Goal: Task Accomplishment & Management: Manage account settings

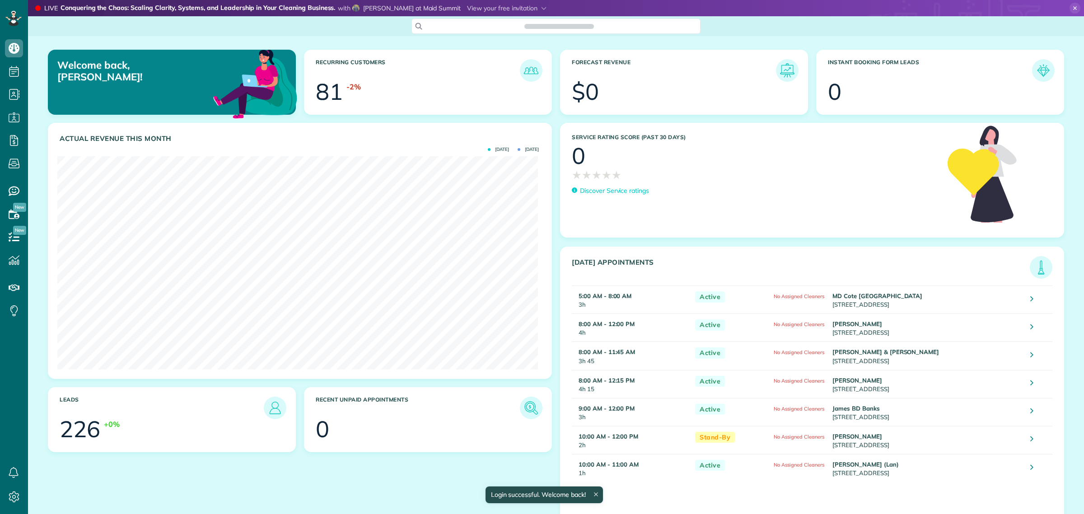
scroll to position [213, 481]
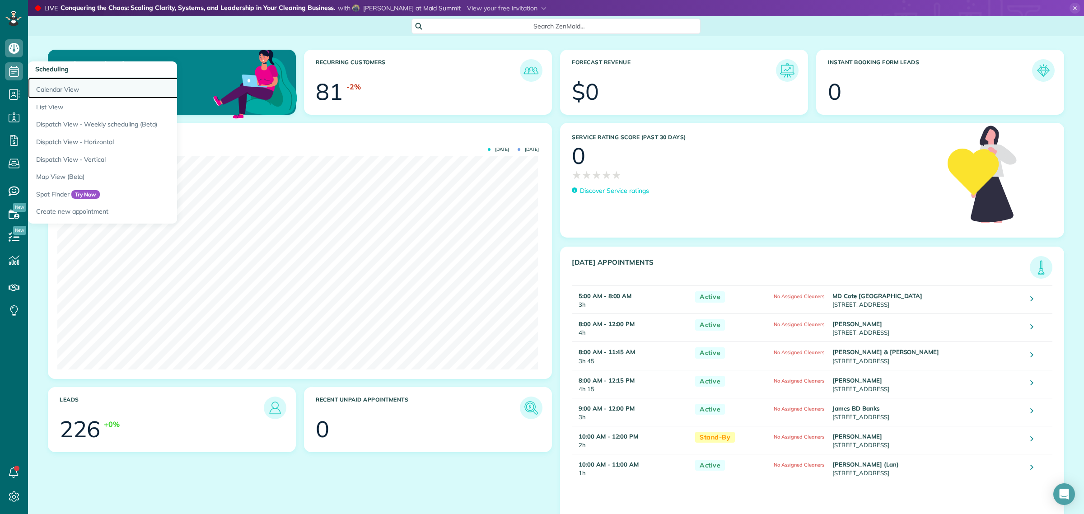
click at [57, 89] on link "Calendar View" at bounding box center [141, 88] width 226 height 21
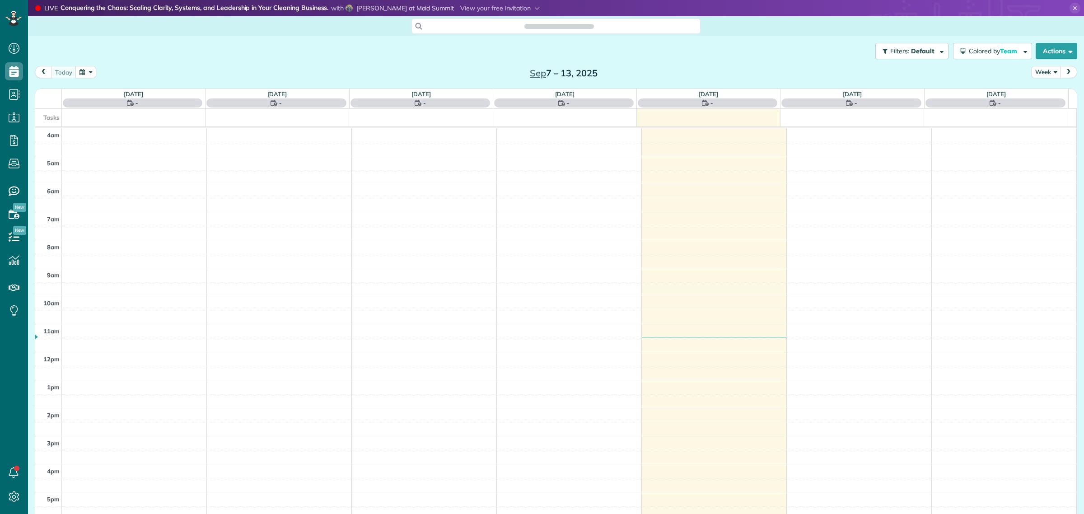
scroll to position [37, 0]
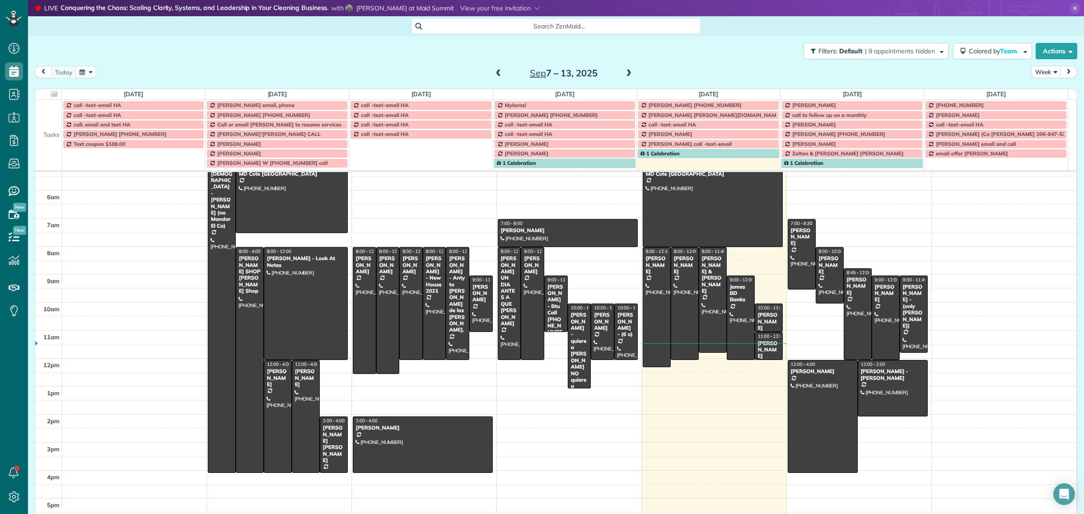
click at [624, 73] on span at bounding box center [629, 74] width 10 height 8
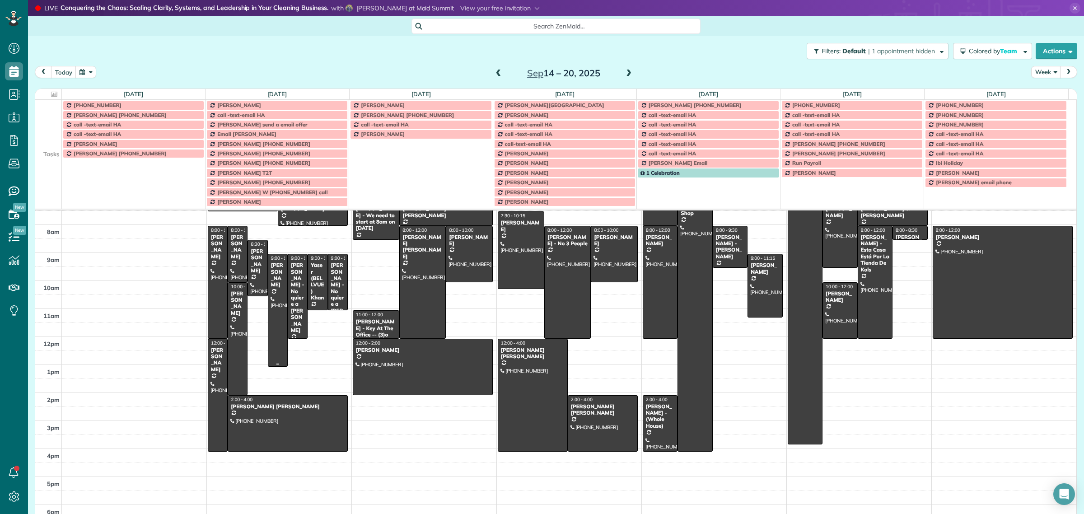
scroll to position [113, 0]
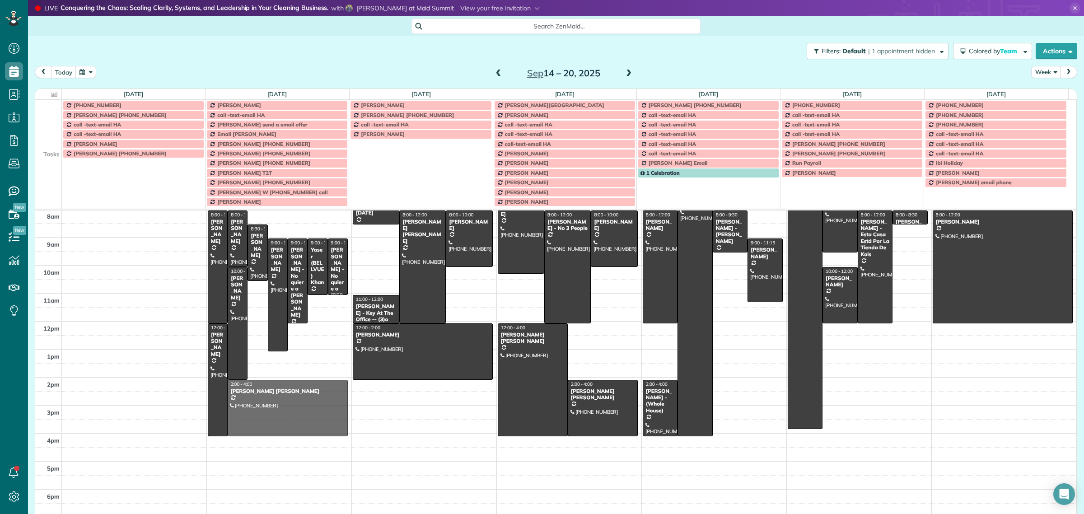
drag, startPoint x: 281, startPoint y: 419, endPoint x: 301, endPoint y: 418, distance: 19.4
click at [300, 415] on div at bounding box center [287, 408] width 119 height 56
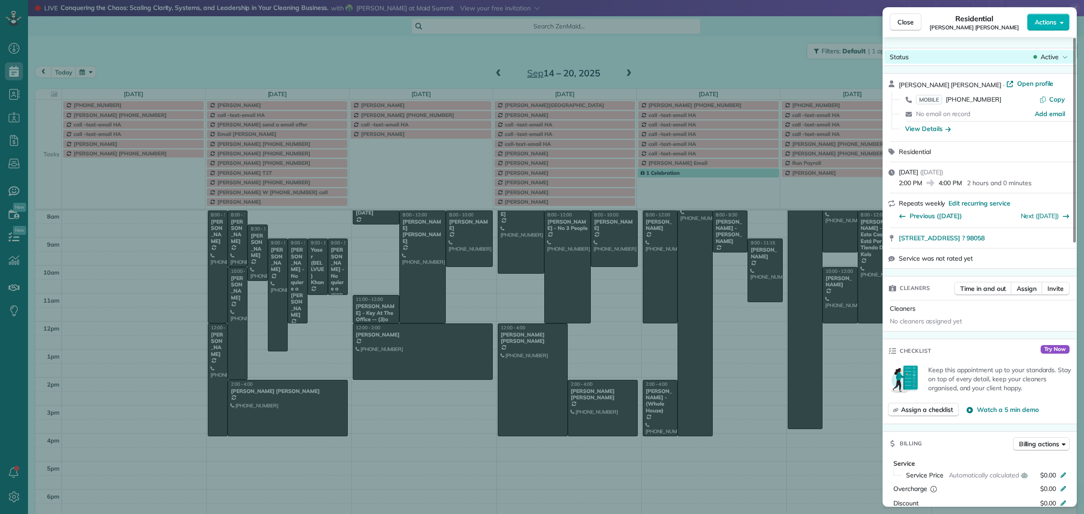
click at [1044, 58] on span "Active" at bounding box center [1050, 56] width 18 height 9
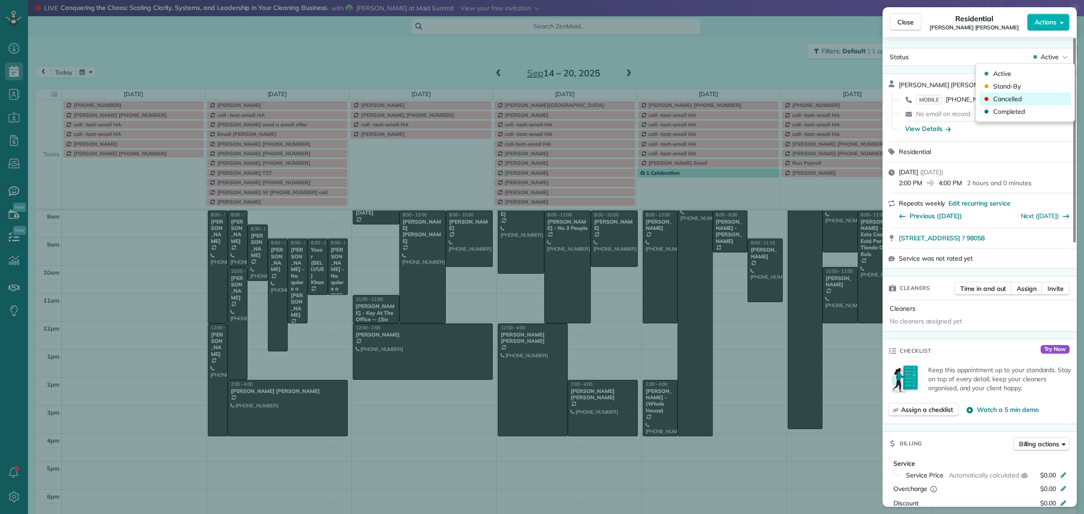
click at [1017, 102] on span "Cancelled" at bounding box center [1007, 98] width 28 height 9
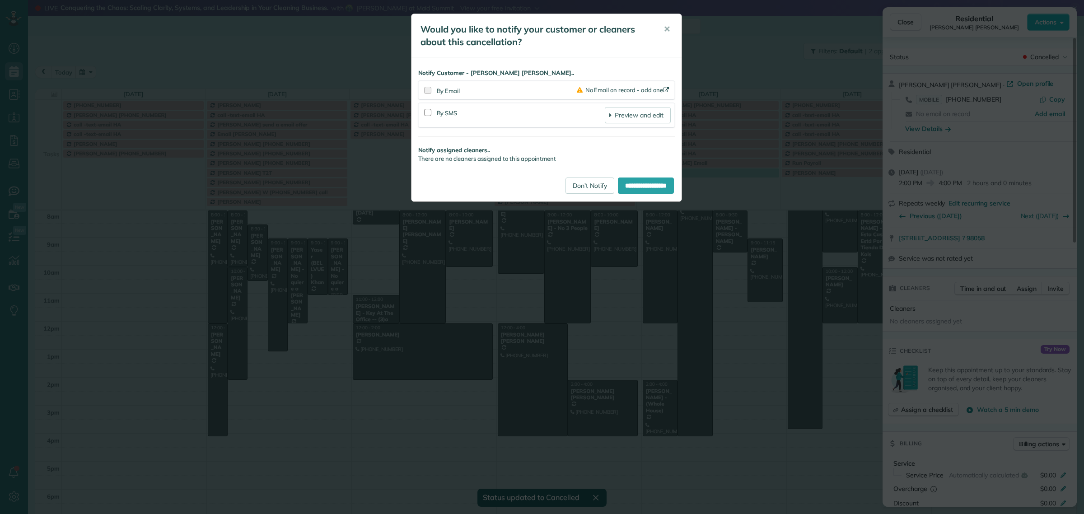
scroll to position [113, 0]
click at [668, 32] on span "✕" at bounding box center [667, 29] width 7 height 10
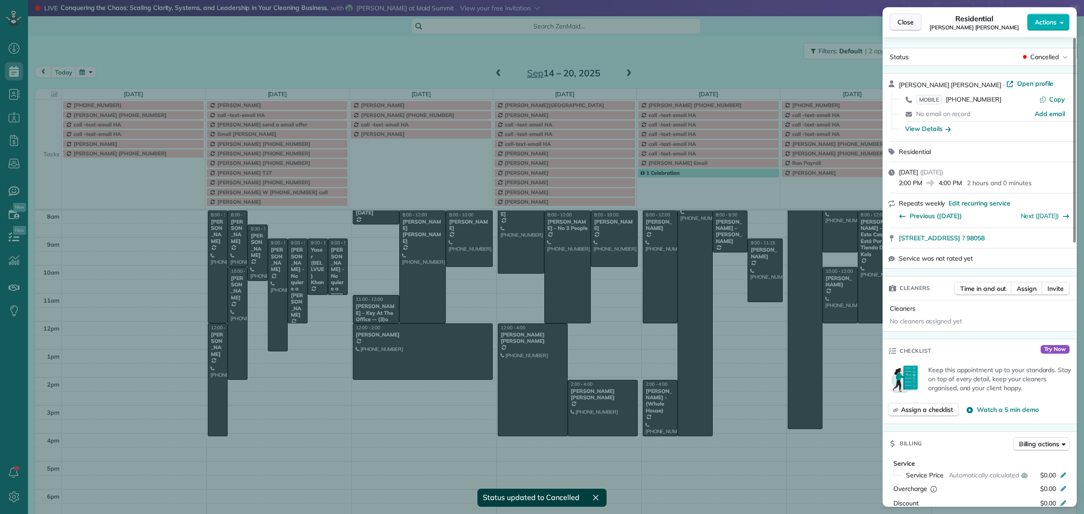
click at [907, 19] on span "Close" at bounding box center [906, 22] width 16 height 9
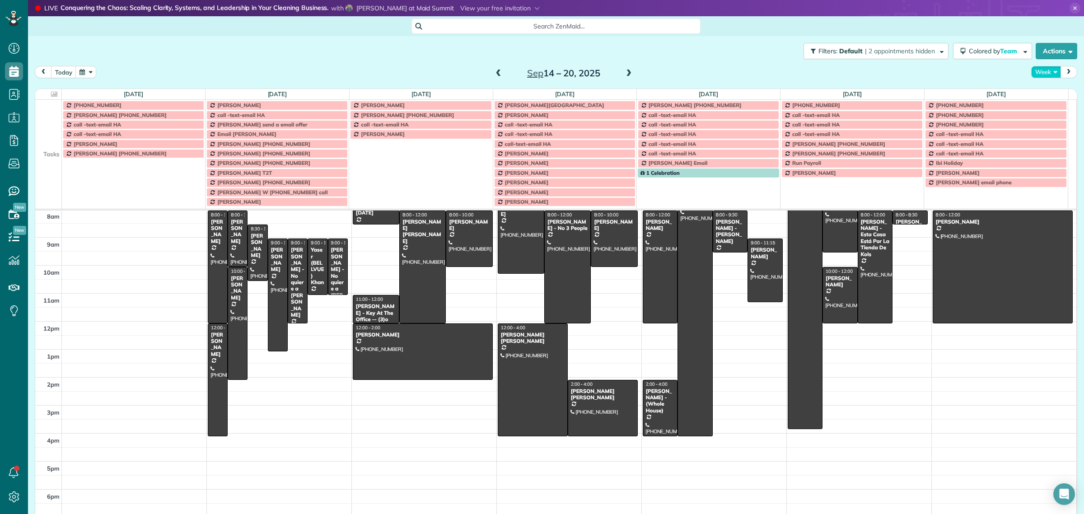
click at [1038, 74] on button "Week" at bounding box center [1046, 72] width 30 height 12
click at [1039, 93] on link "Day" at bounding box center [1067, 93] width 71 height 18
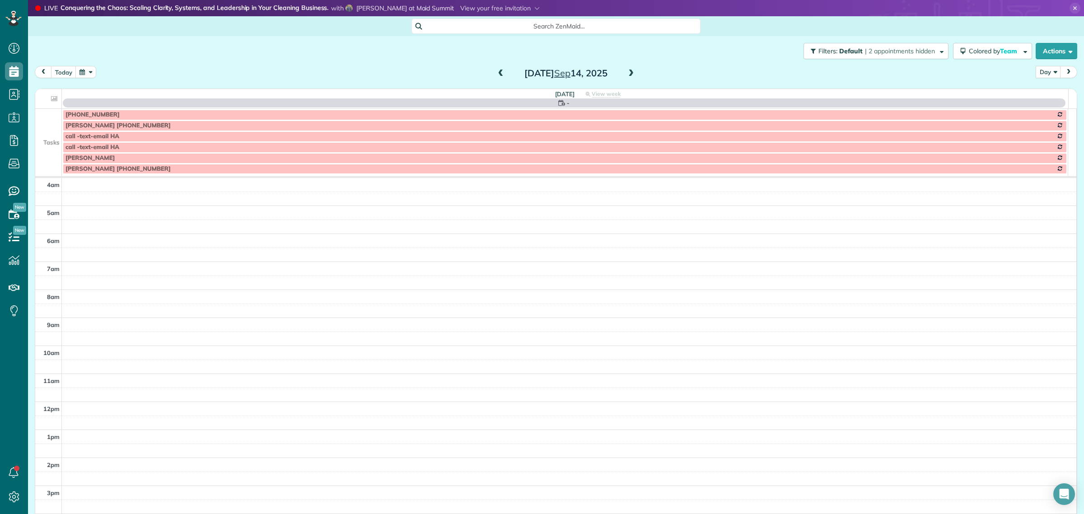
scroll to position [84, 0]
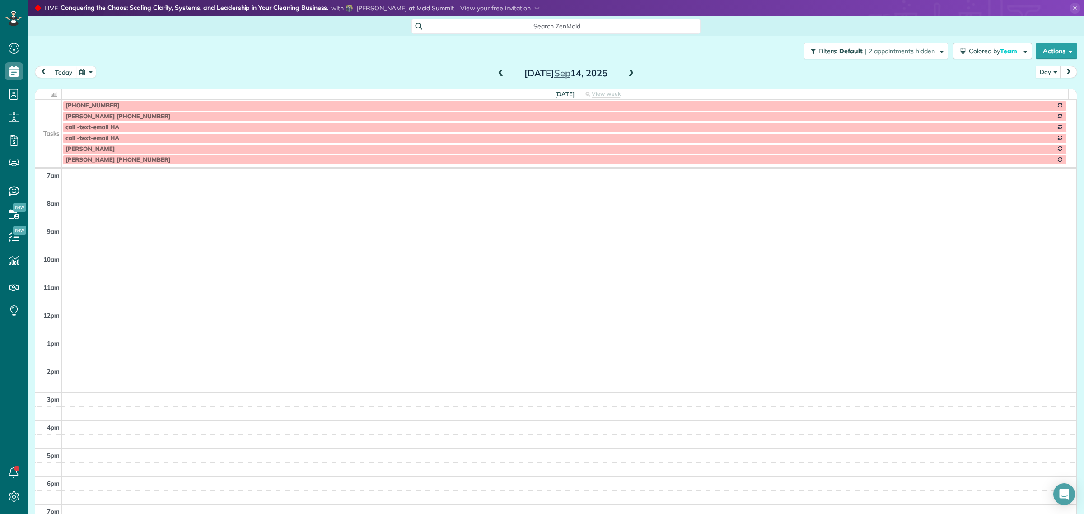
click at [62, 71] on button "today" at bounding box center [63, 72] width 25 height 12
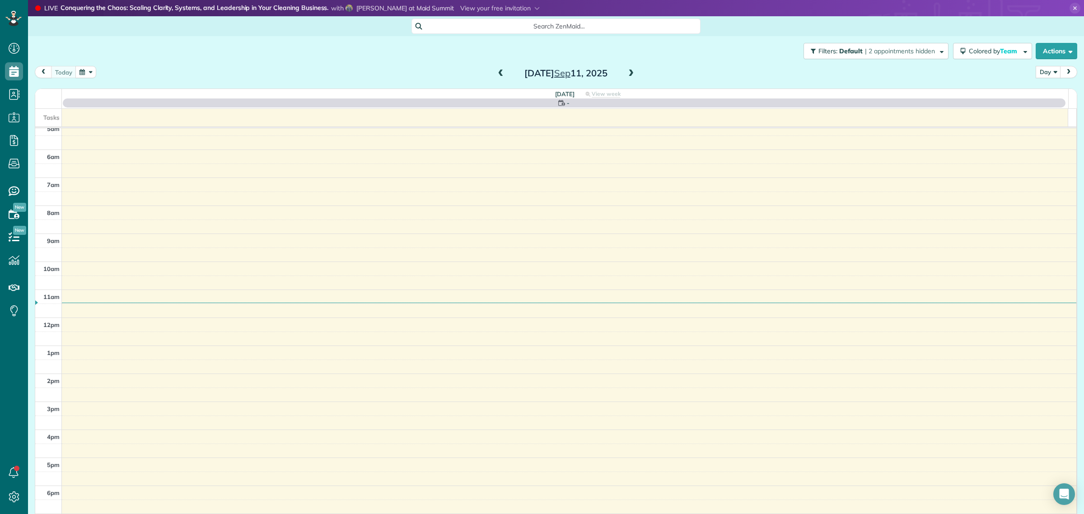
scroll to position [37, 0]
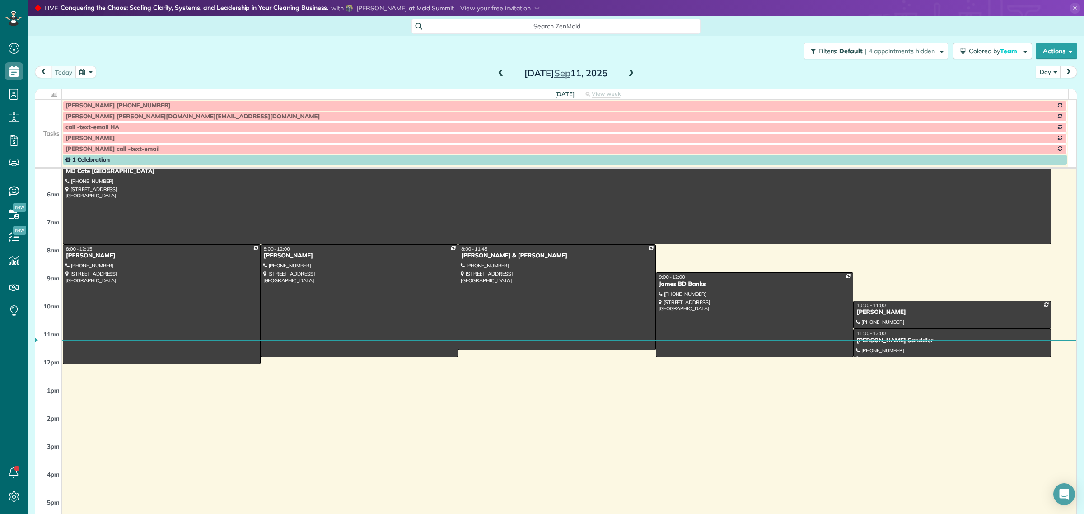
click at [626, 74] on span at bounding box center [631, 74] width 10 height 8
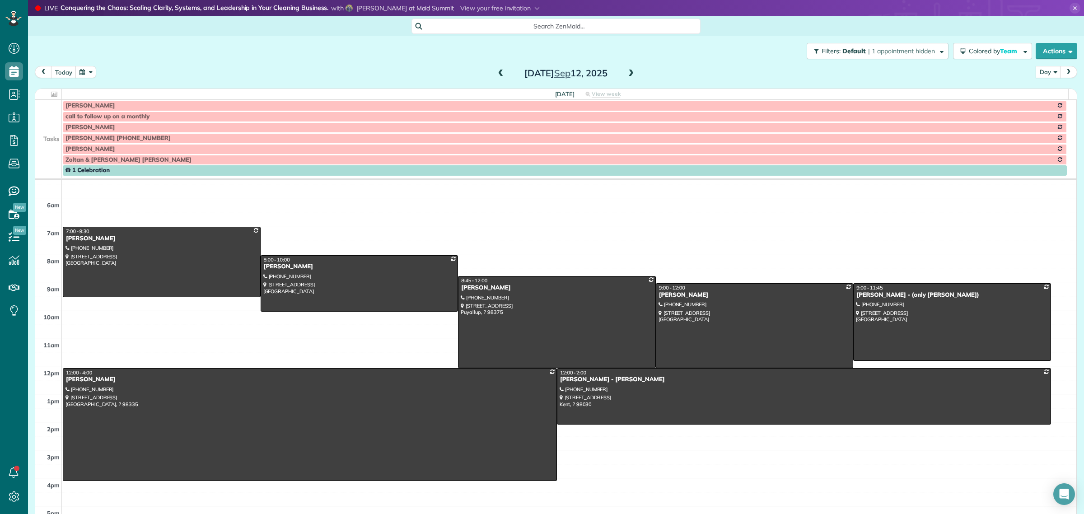
click at [626, 75] on span at bounding box center [631, 74] width 10 height 8
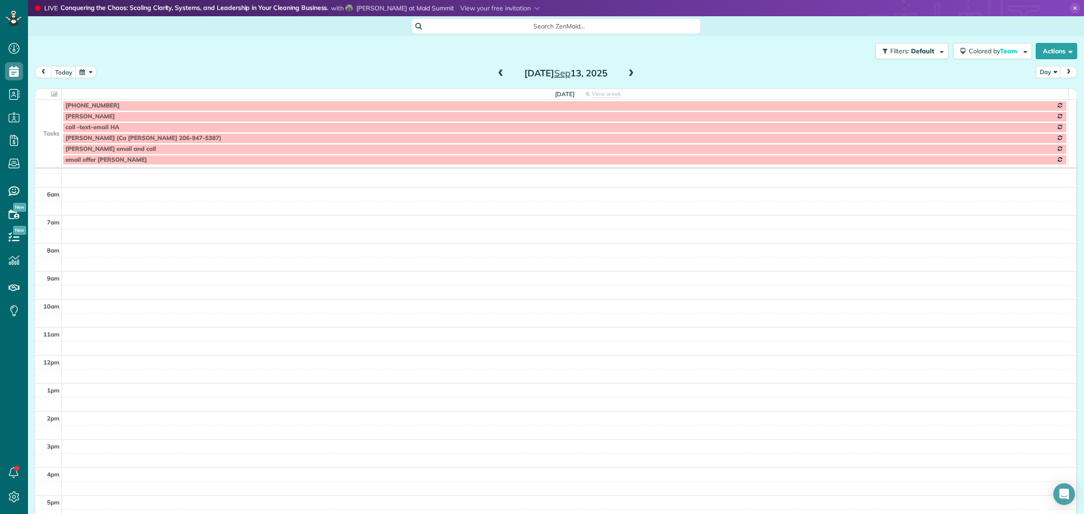
click at [628, 73] on span at bounding box center [631, 74] width 10 height 8
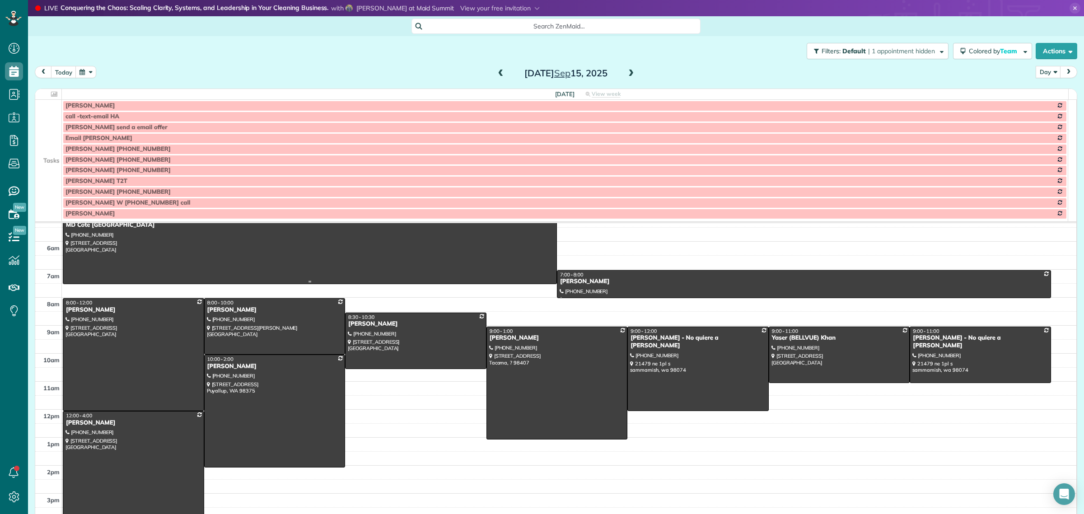
scroll to position [0, 0]
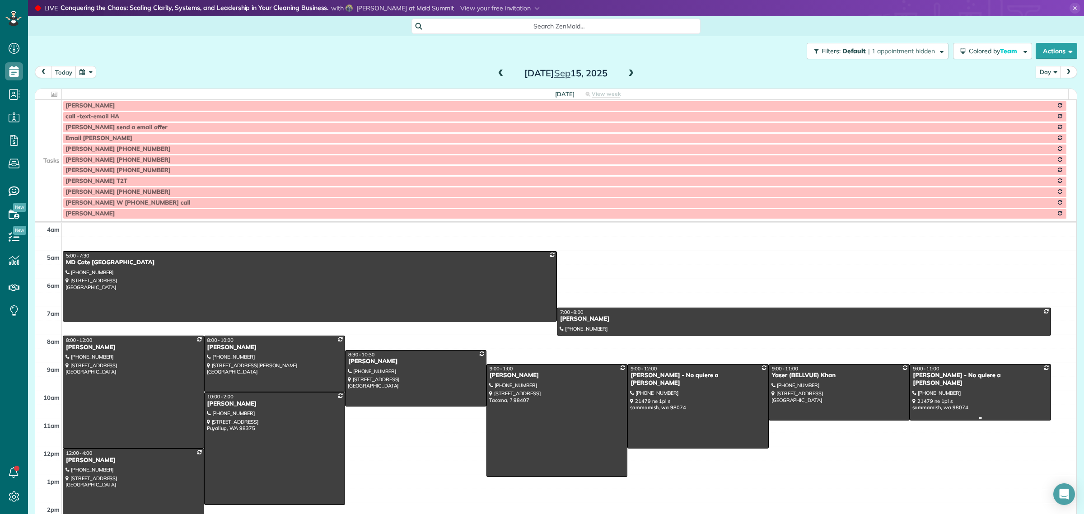
click at [933, 388] on div at bounding box center [980, 393] width 140 height 56
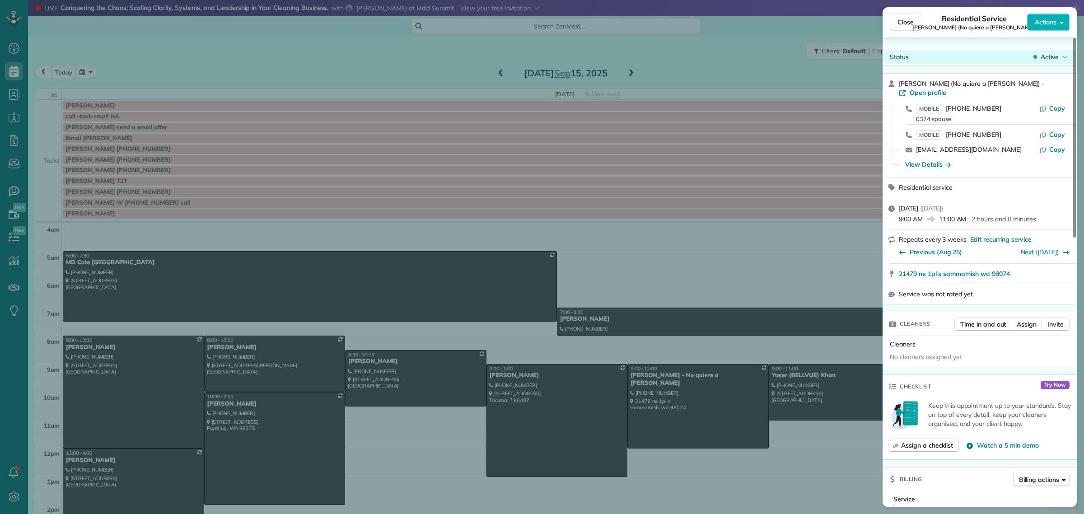
click at [1049, 60] on span "Active" at bounding box center [1050, 56] width 18 height 9
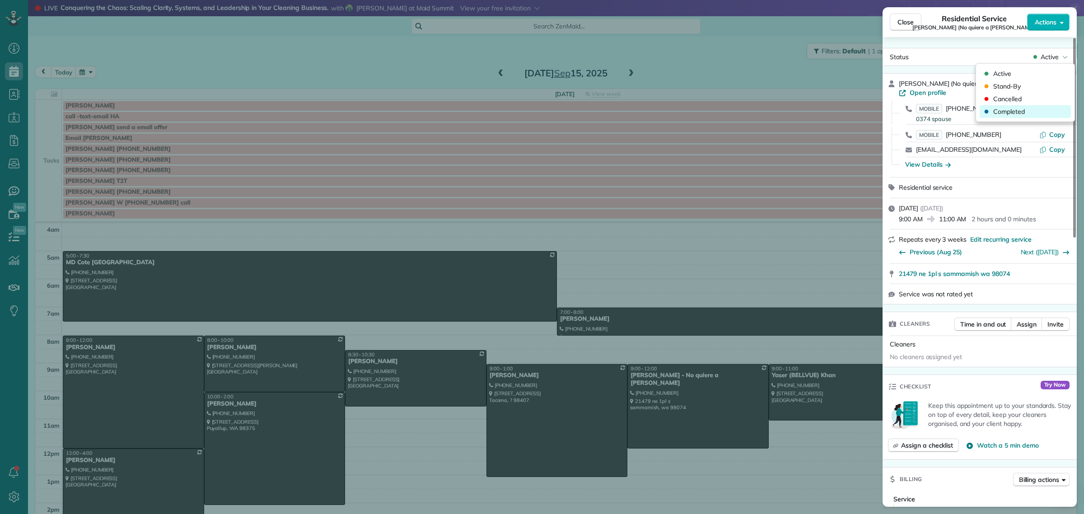
click at [1020, 113] on span "Completed" at bounding box center [1009, 111] width 32 height 9
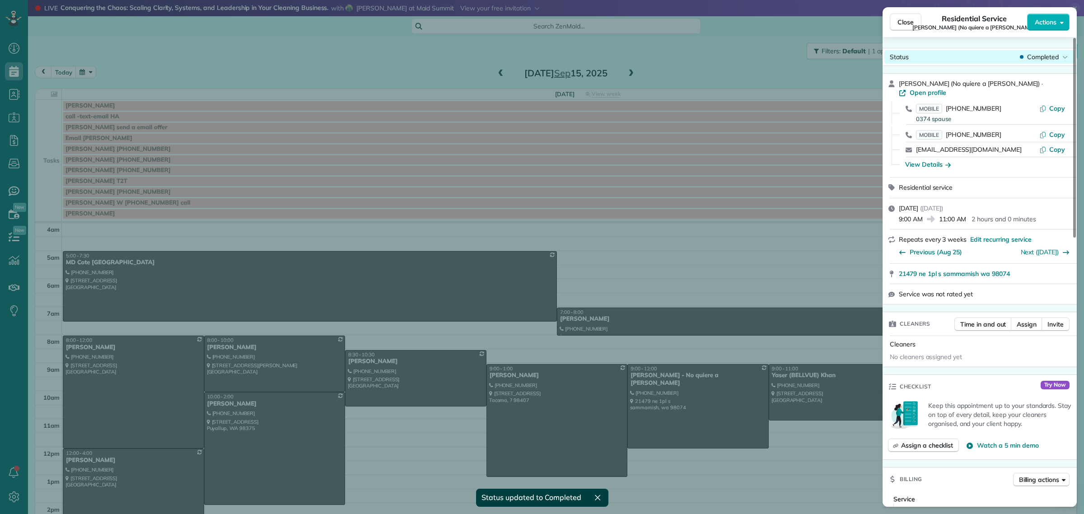
click at [1044, 54] on span "Completed" at bounding box center [1043, 56] width 32 height 9
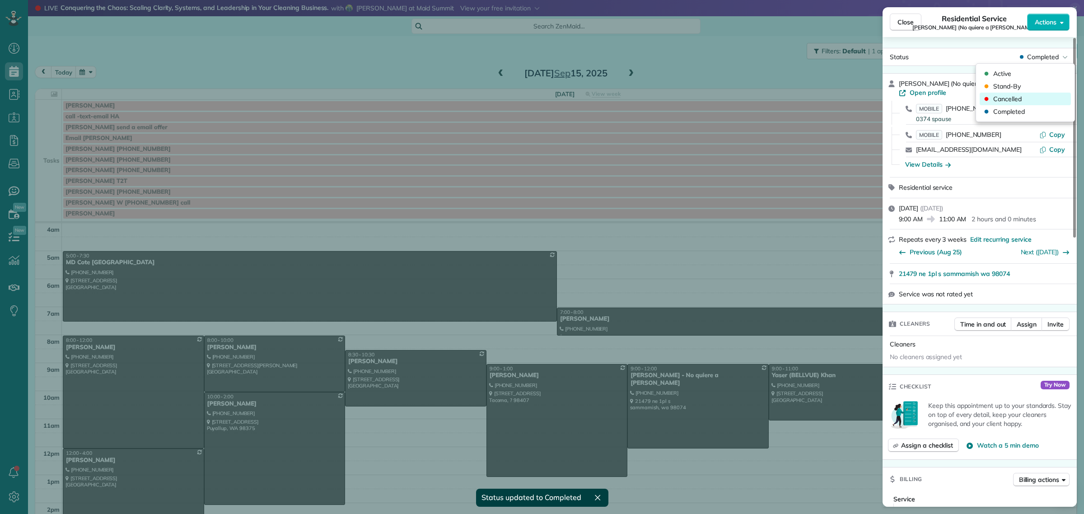
click at [1013, 98] on span "Cancelled" at bounding box center [1007, 98] width 28 height 9
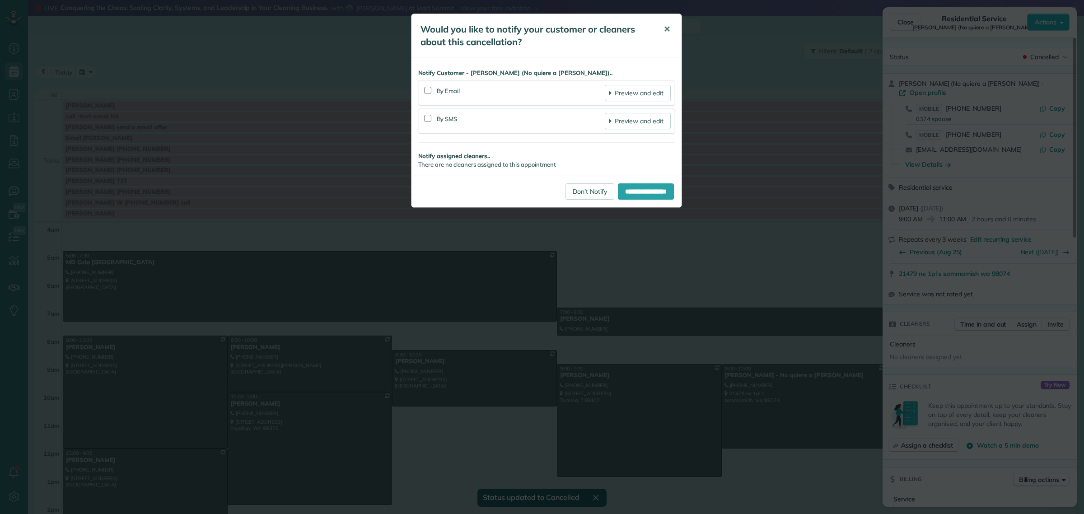
click at [666, 29] on span "✕" at bounding box center [667, 29] width 7 height 10
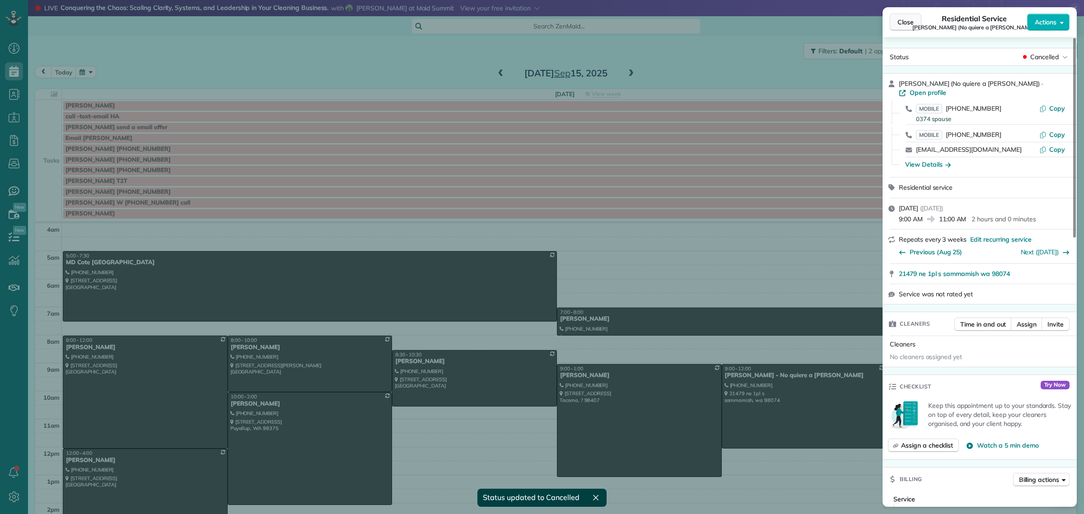
click at [898, 19] on span "Close" at bounding box center [906, 22] width 16 height 9
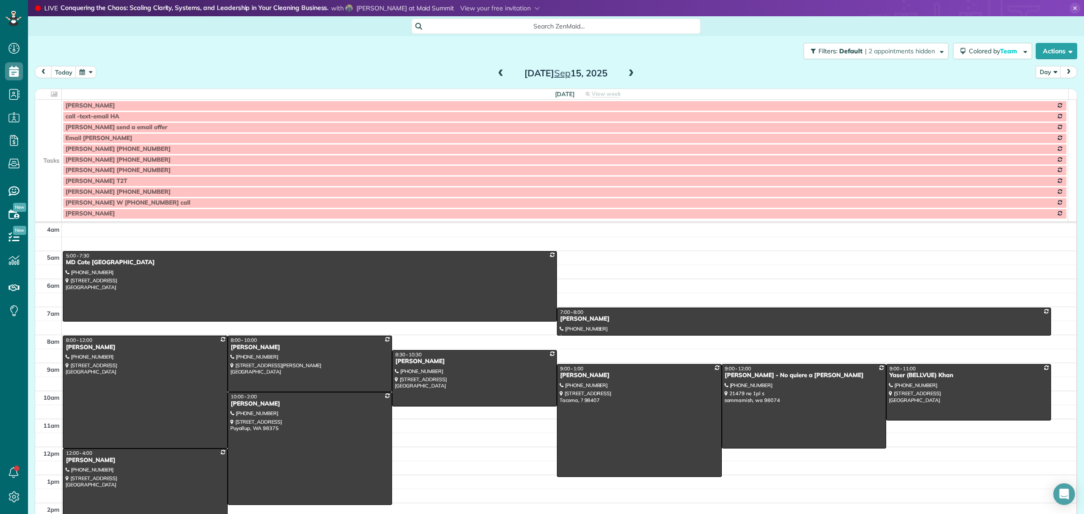
scroll to position [28, 0]
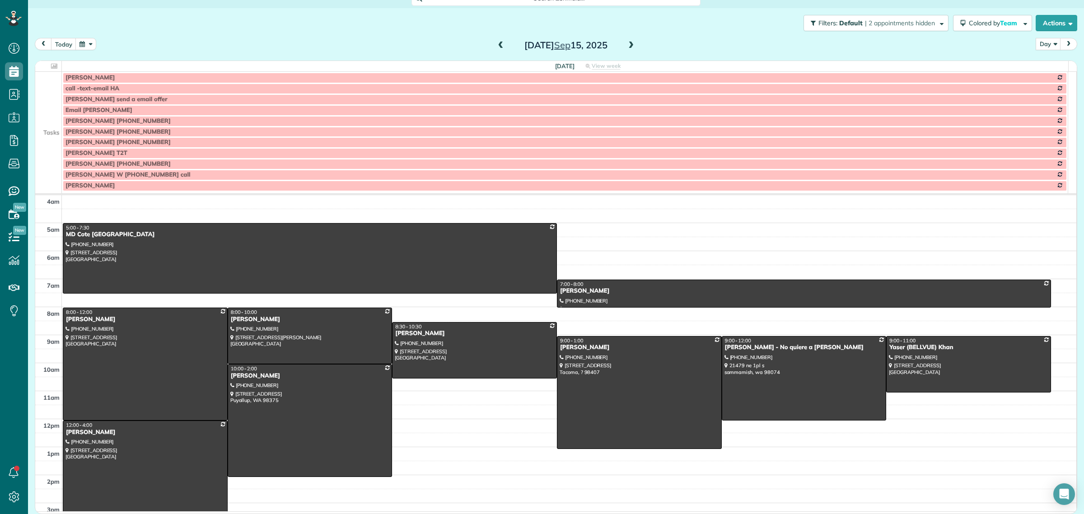
click at [628, 44] on span at bounding box center [631, 46] width 10 height 8
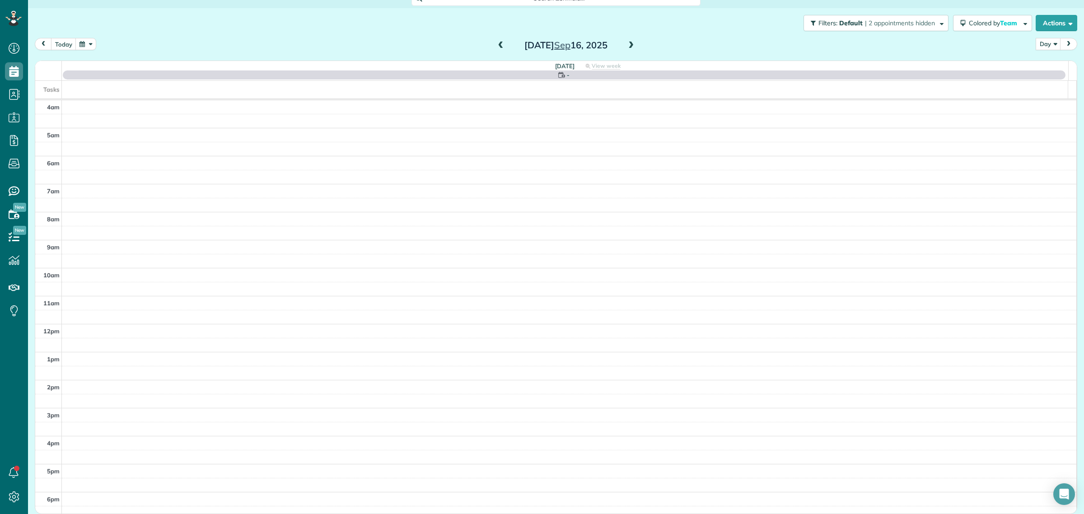
scroll to position [27, 0]
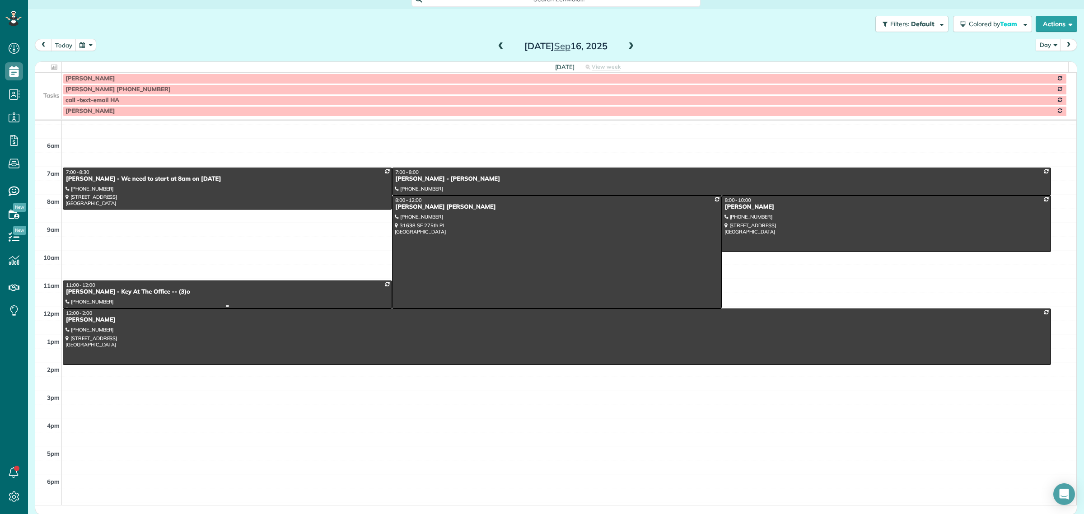
click at [164, 296] on div "[PERSON_NAME] - Key At The Office -- (3)o" at bounding box center [228, 292] width 324 height 8
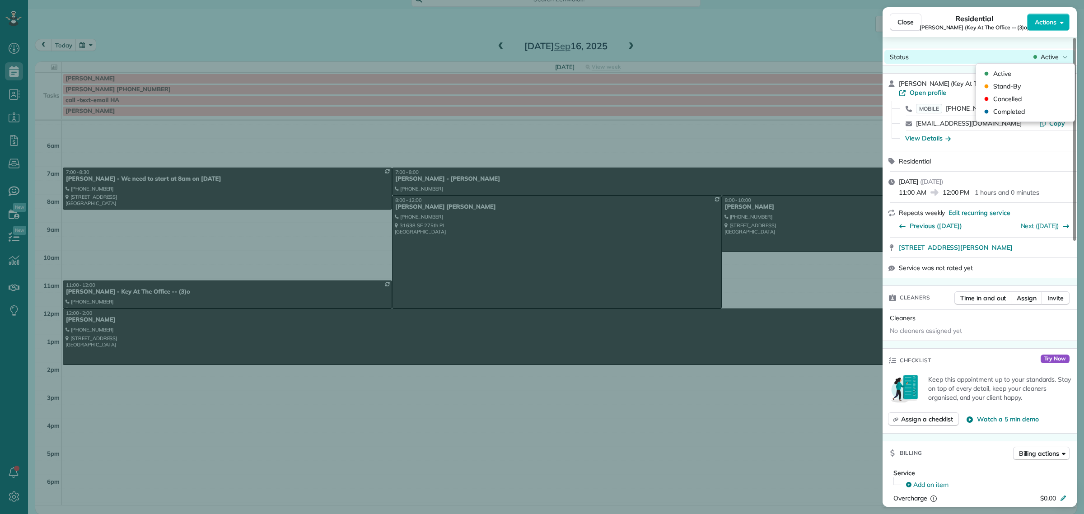
click at [1050, 62] on div "Status Active" at bounding box center [980, 57] width 191 height 14
click at [1018, 93] on div "Cancelled" at bounding box center [1025, 99] width 91 height 13
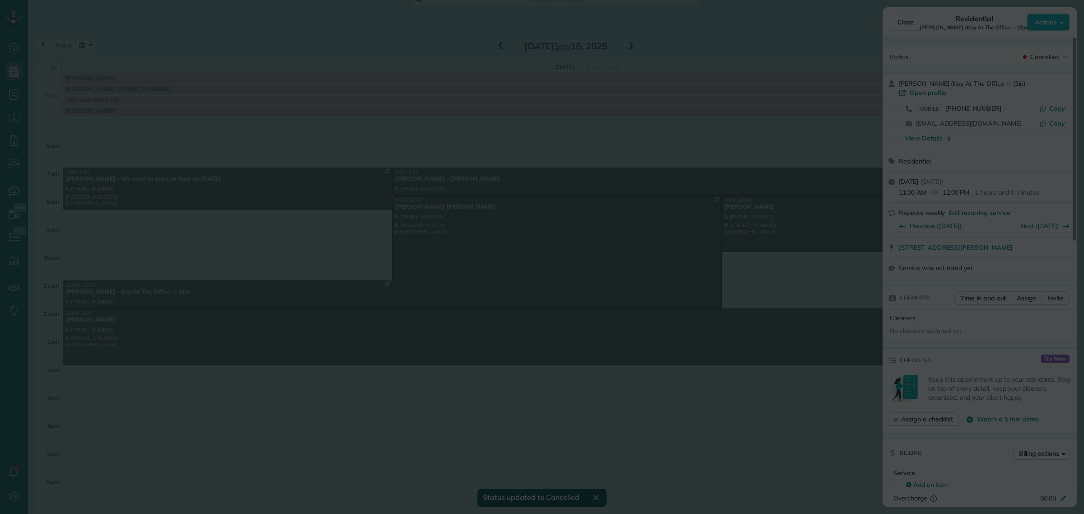
scroll to position [37, 0]
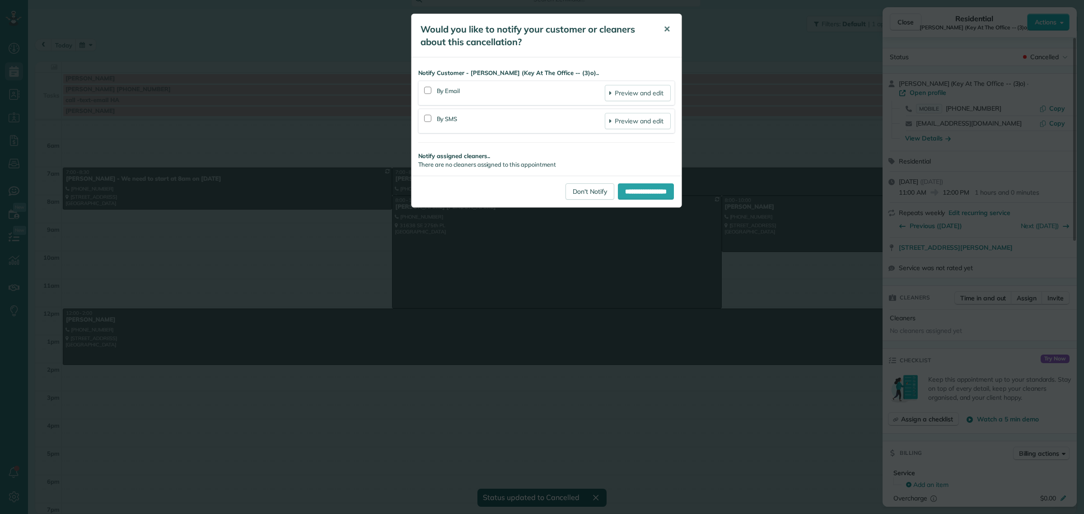
click at [670, 32] on button "✕" at bounding box center [667, 30] width 20 height 22
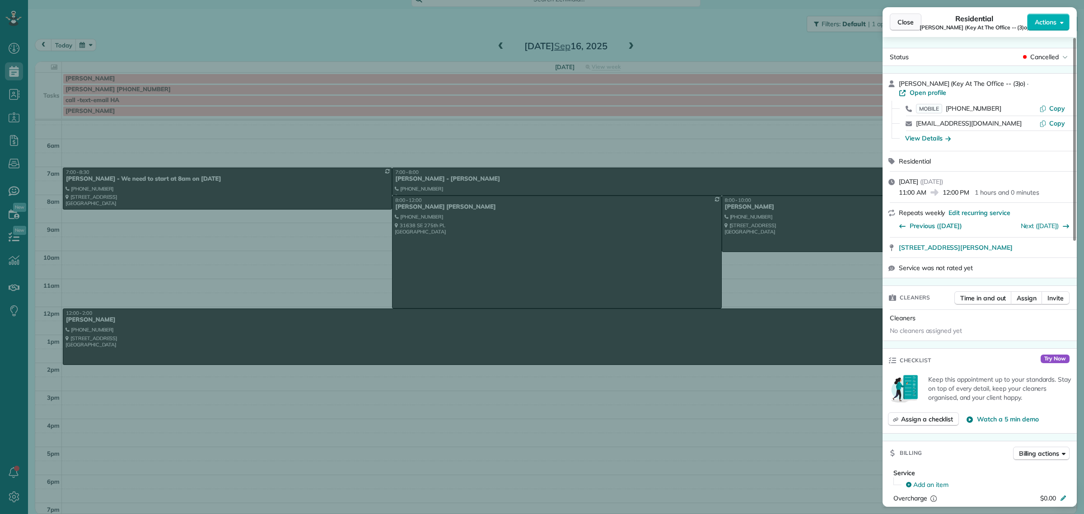
click at [909, 25] on span "Close" at bounding box center [906, 22] width 16 height 9
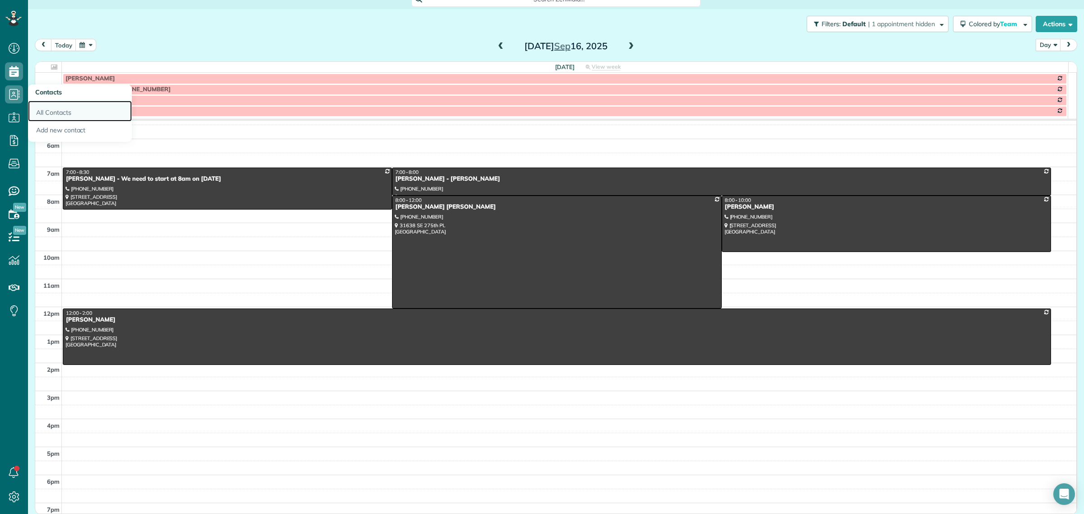
click at [50, 103] on link "All Contacts" at bounding box center [80, 111] width 104 height 21
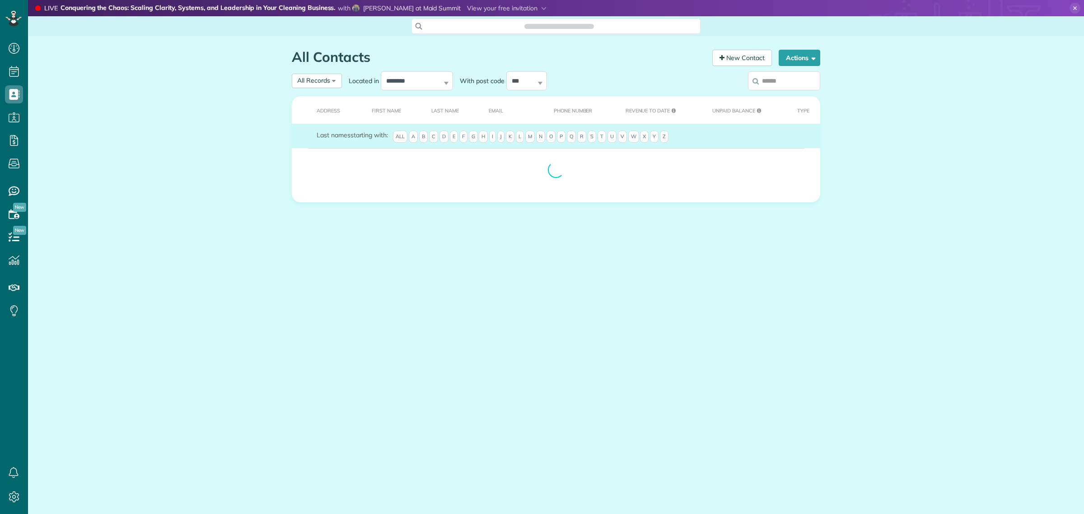
scroll to position [4, 4]
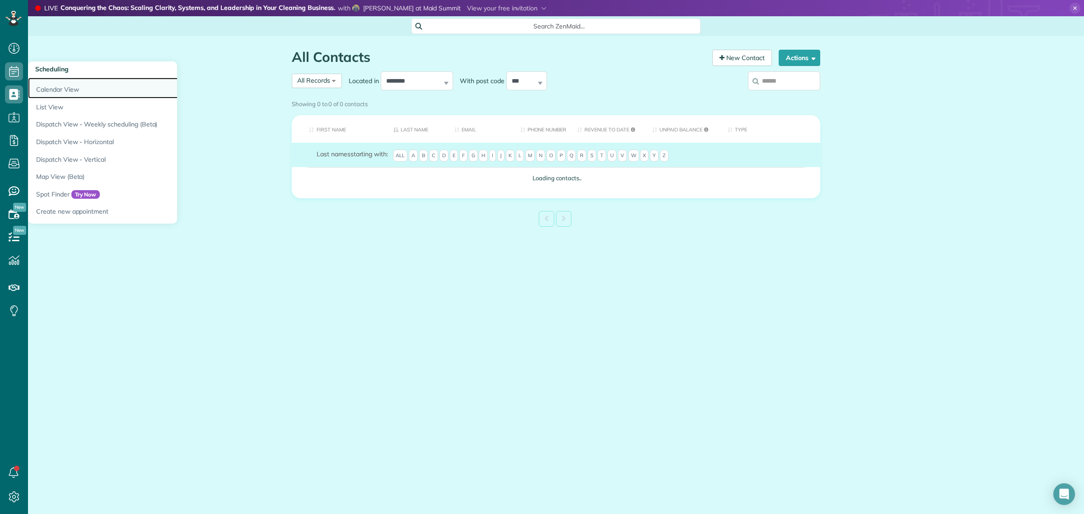
click at [69, 89] on link "Calendar View" at bounding box center [141, 88] width 226 height 21
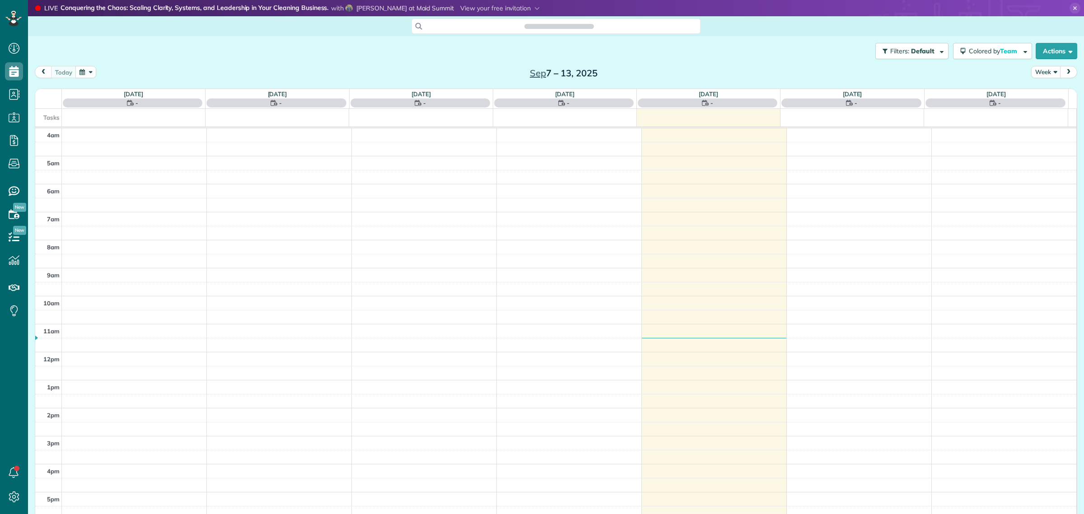
scroll to position [37, 0]
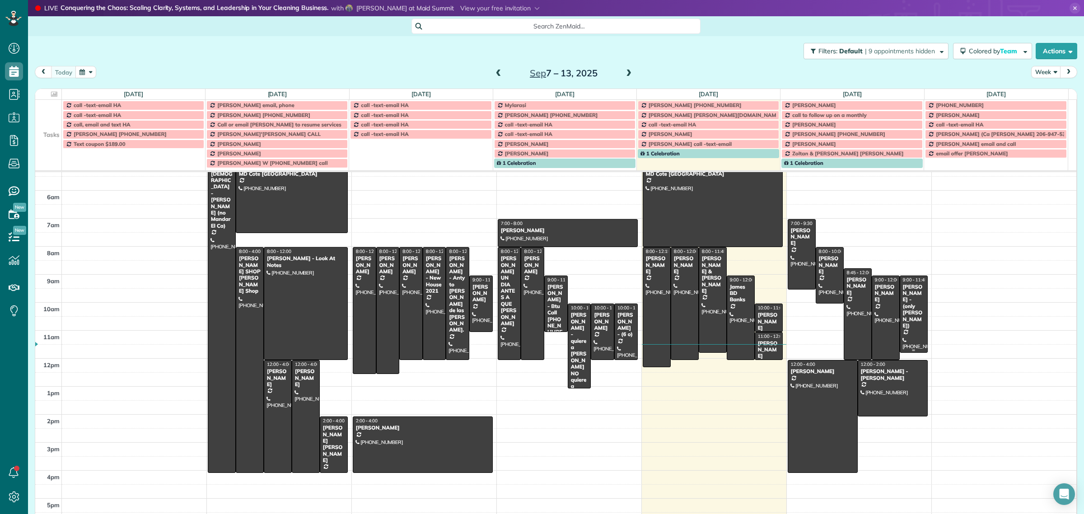
click at [903, 294] on div "[PERSON_NAME] - (only [PERSON_NAME])" at bounding box center [914, 307] width 23 height 46
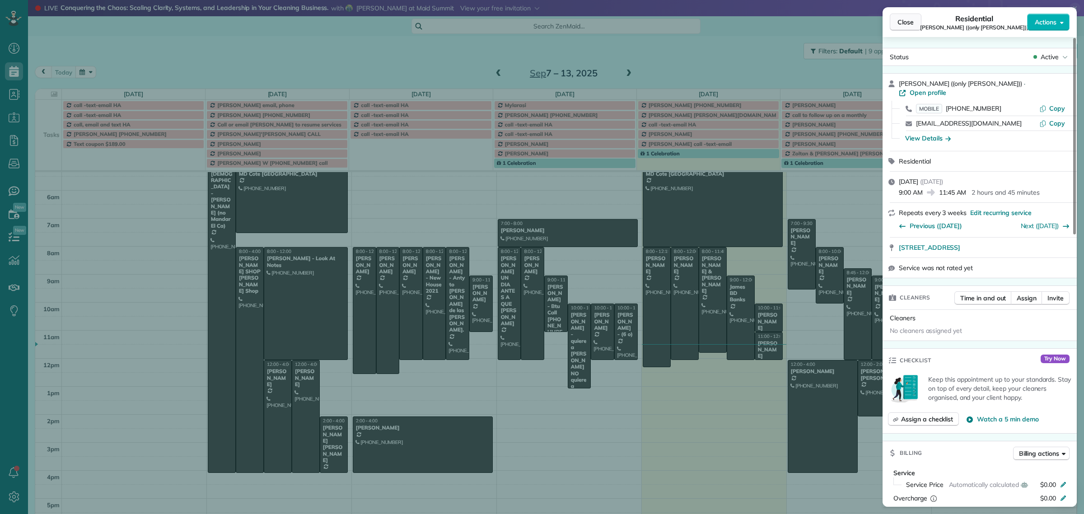
click at [910, 24] on span "Close" at bounding box center [906, 22] width 16 height 9
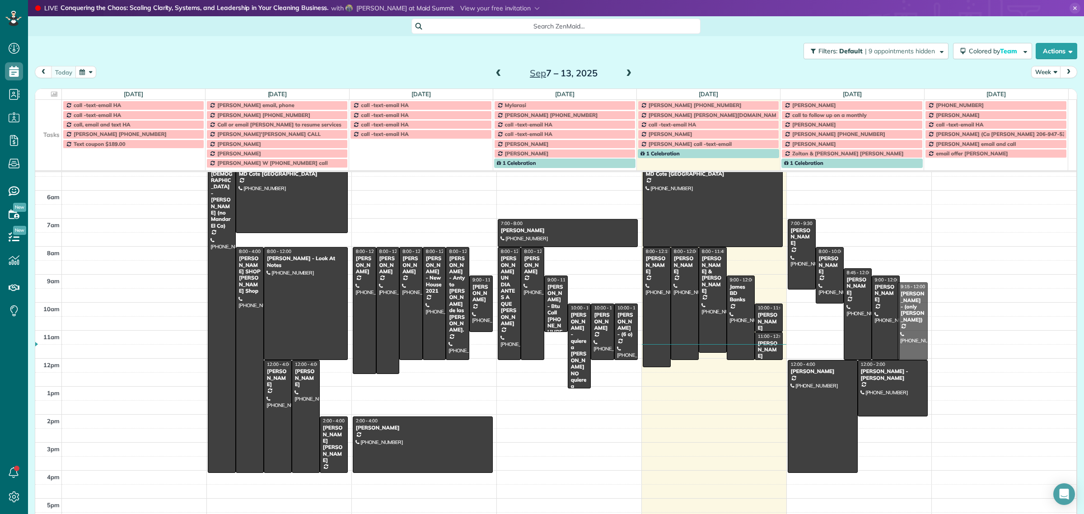
drag, startPoint x: 902, startPoint y: 302, endPoint x: 902, endPoint y: 311, distance: 9.0
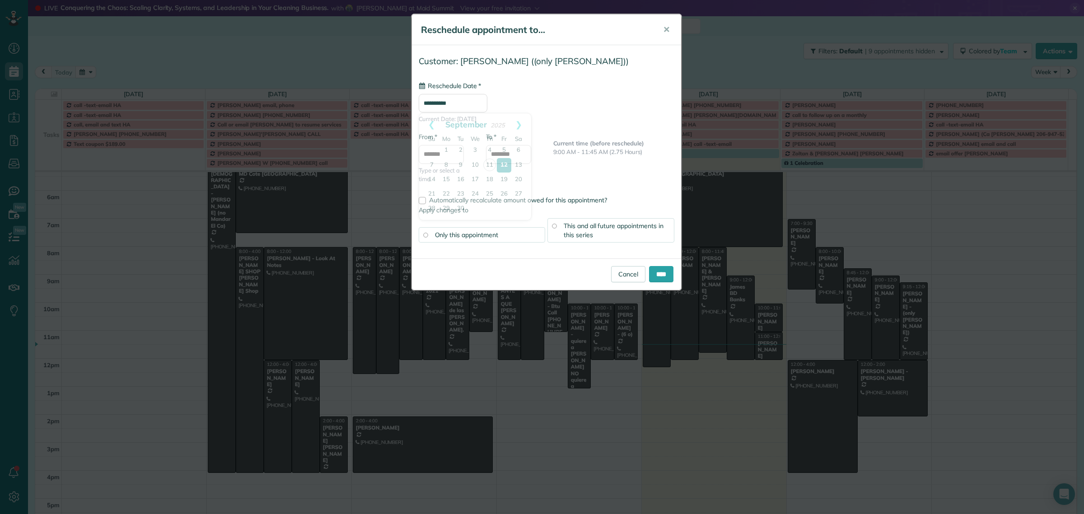
click at [441, 105] on input "**********" at bounding box center [453, 103] width 69 height 19
click at [462, 175] on link "16" at bounding box center [461, 180] width 14 height 14
type input "**********"
click at [431, 156] on input "*******" at bounding box center [441, 154] width 45 height 19
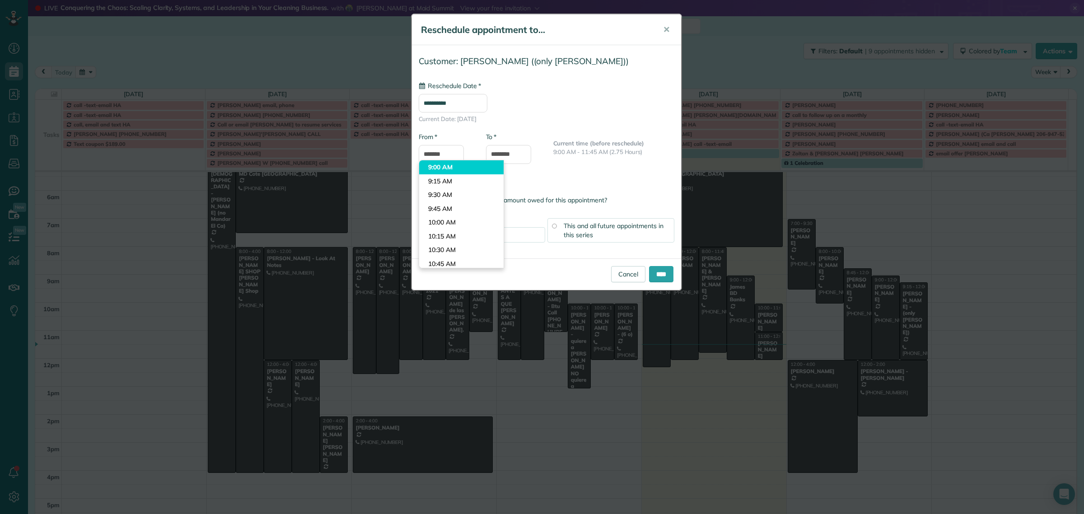
type input "*******"
click at [454, 169] on body "Dashboard Scheduling Calendar View List View Dispatch View - Weekly scheduling …" at bounding box center [542, 257] width 1084 height 514
click at [656, 274] on input "****" at bounding box center [661, 274] width 24 height 16
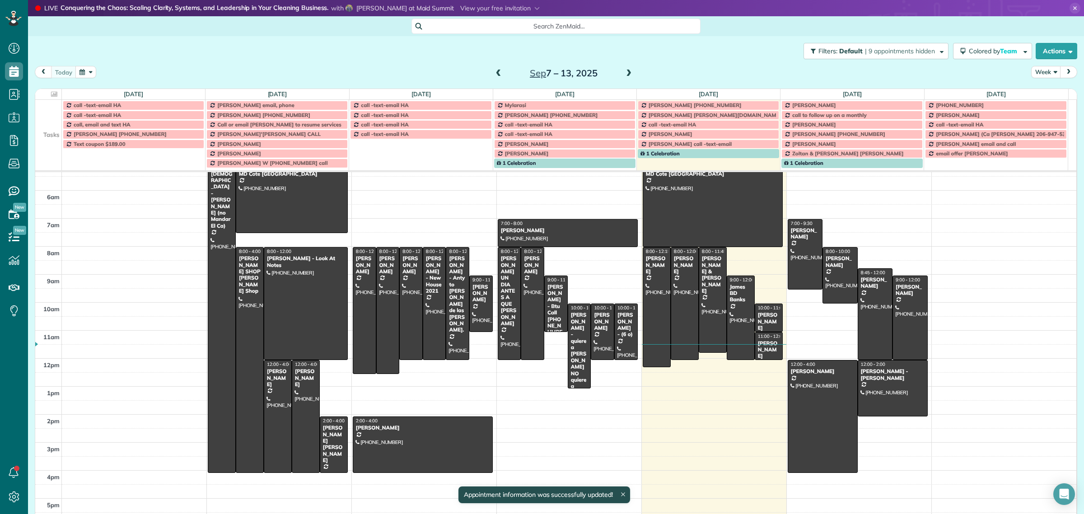
scroll to position [28, 0]
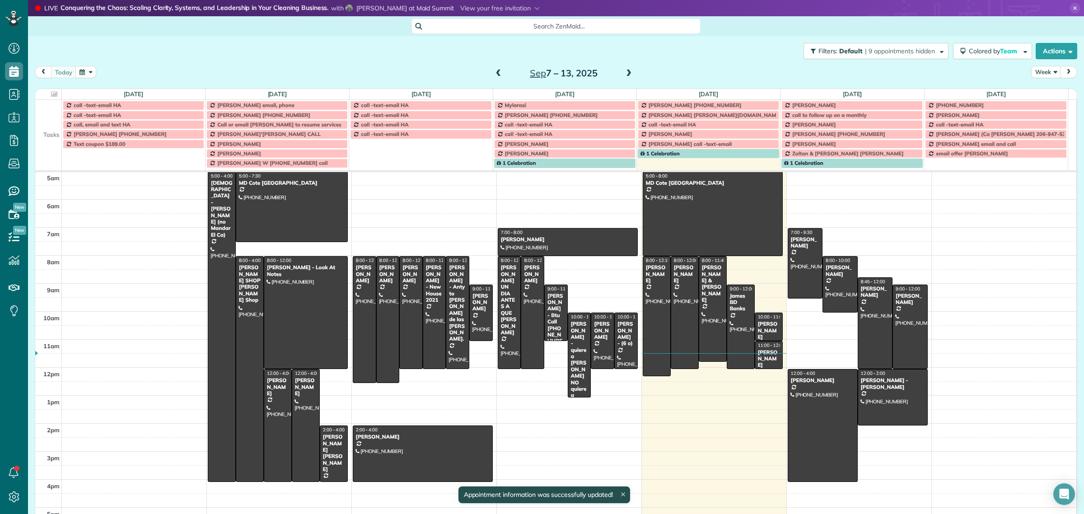
click at [628, 77] on span at bounding box center [629, 74] width 10 height 8
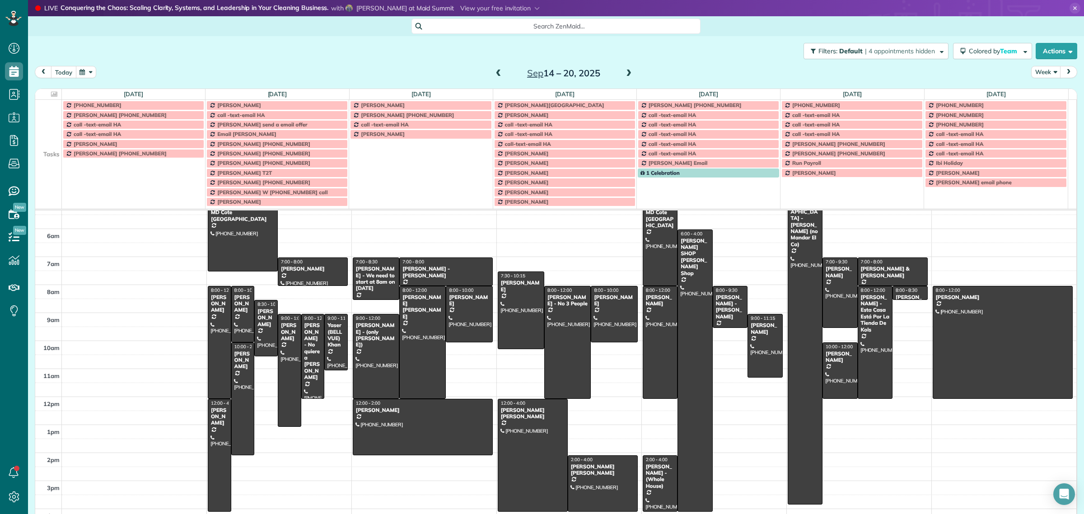
click at [62, 75] on button "today" at bounding box center [63, 72] width 25 height 12
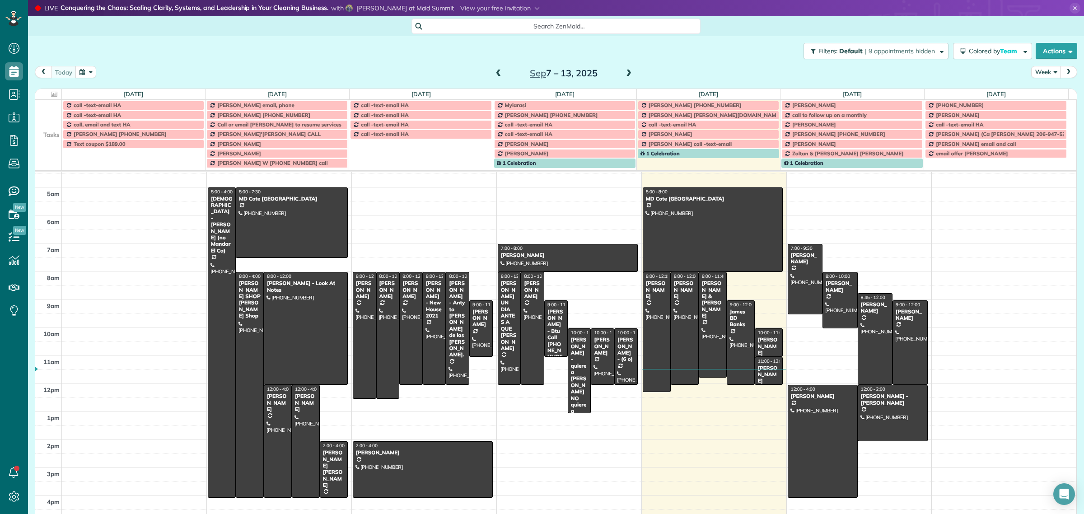
scroll to position [0, 0]
